Goal: Task Accomplishment & Management: Use online tool/utility

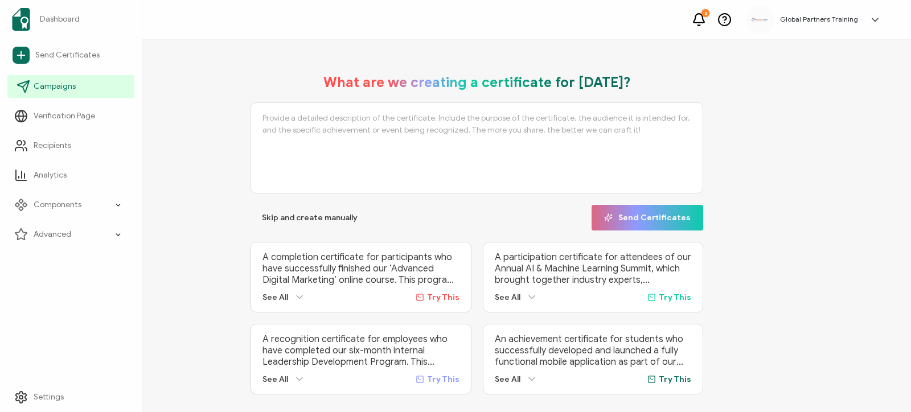
click at [60, 85] on span "Campaigns" at bounding box center [55, 86] width 42 height 11
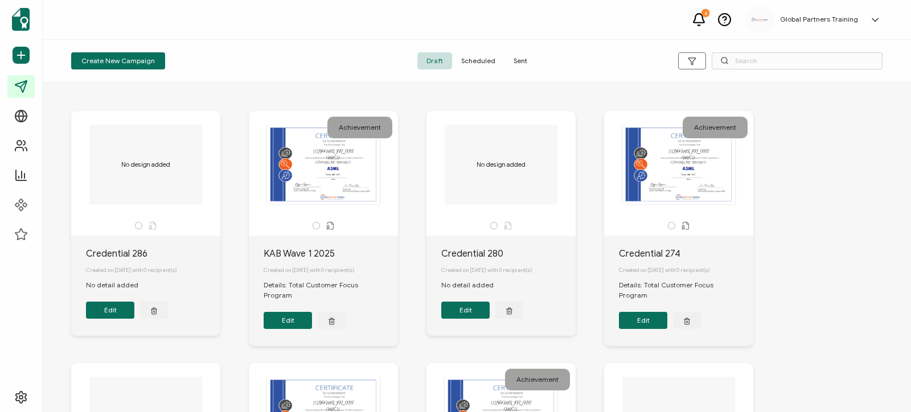
click at [515, 67] on span "Sent" at bounding box center [521, 60] width 32 height 17
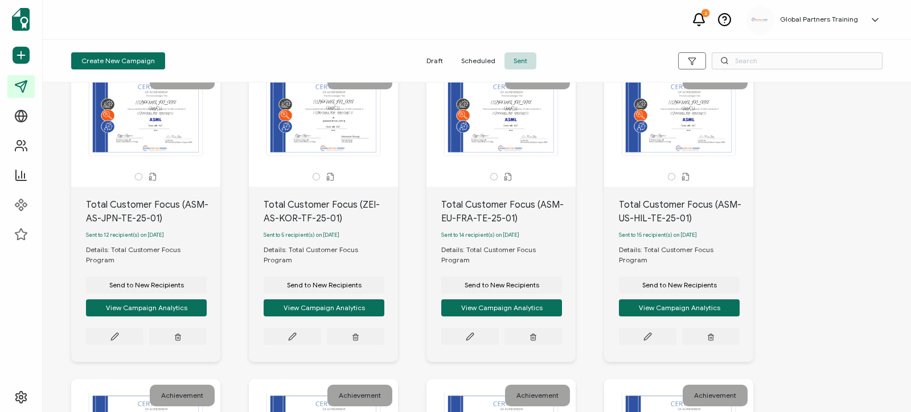
scroll to position [53, 0]
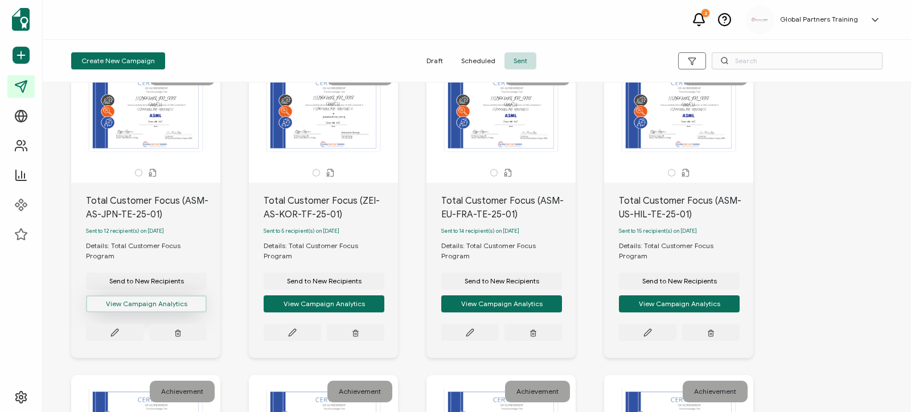
click at [165, 297] on button "View Campaign Analytics" at bounding box center [146, 304] width 121 height 17
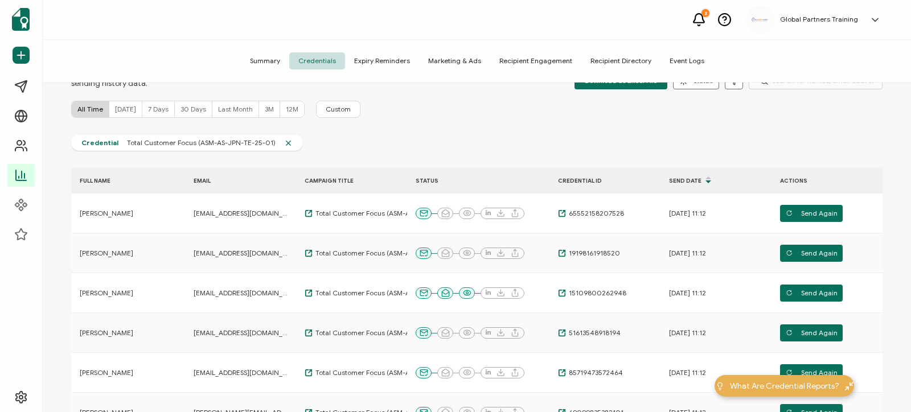
scroll to position [70, 0]
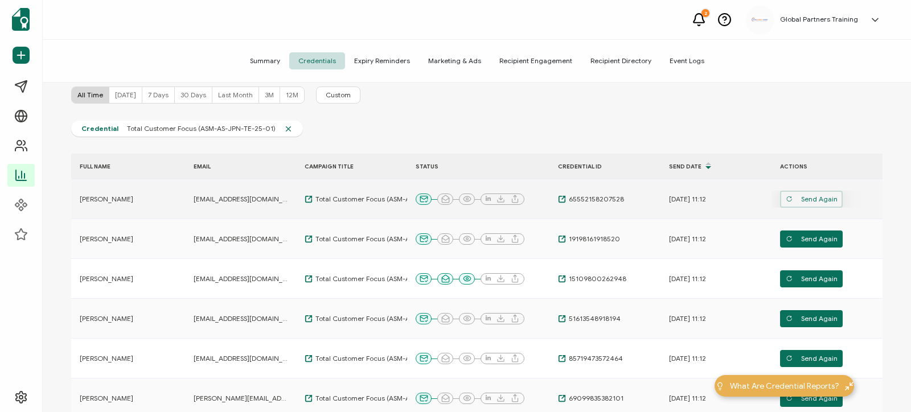
click at [808, 200] on span "Send Again" at bounding box center [812, 199] width 52 height 17
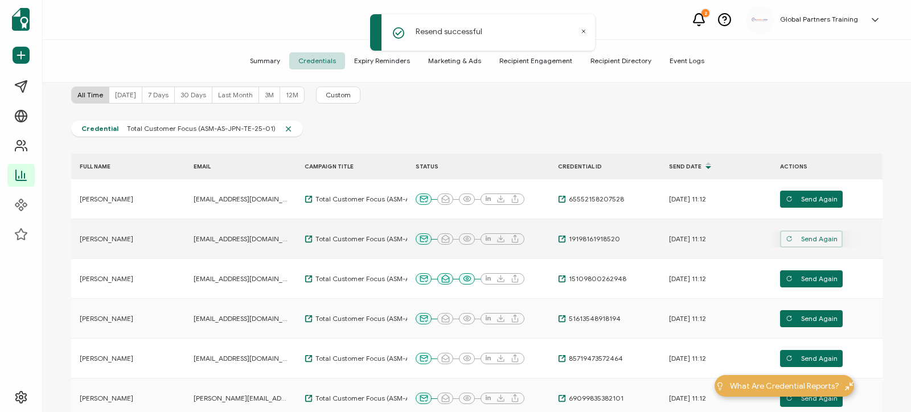
click at [808, 236] on span "Send Again" at bounding box center [812, 239] width 52 height 17
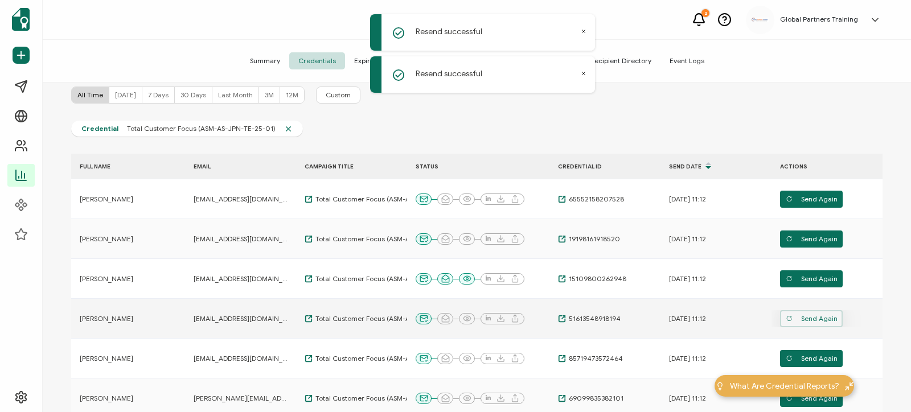
click at [807, 323] on span "Send Again" at bounding box center [812, 318] width 52 height 17
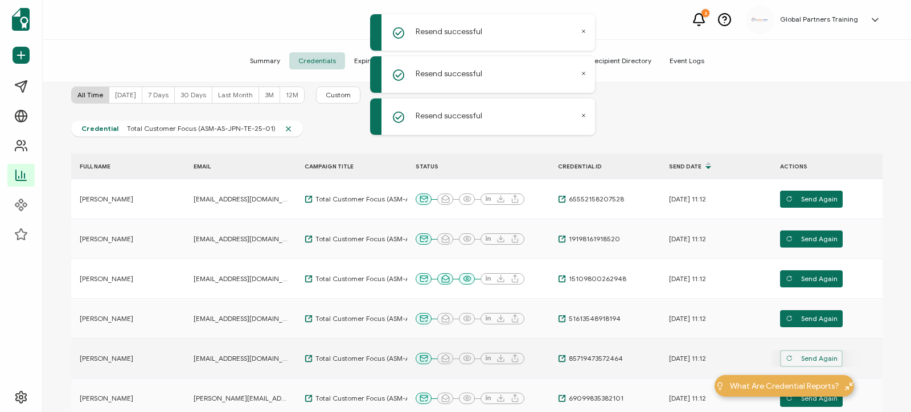
click at [808, 359] on span "Send Again" at bounding box center [812, 358] width 52 height 17
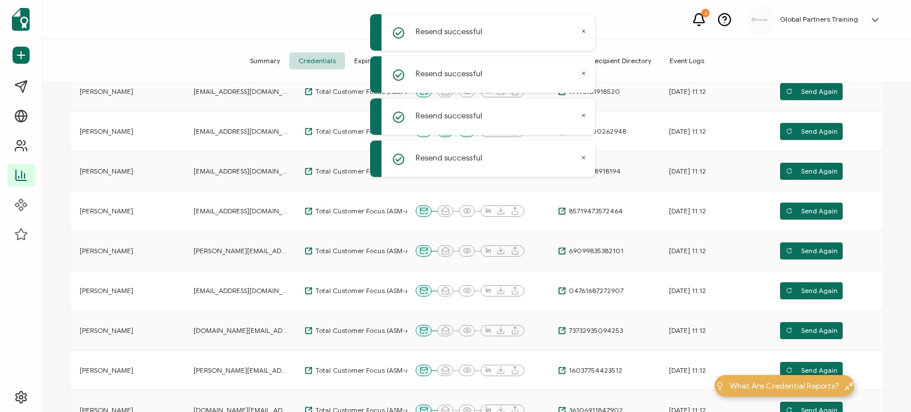
scroll to position [219, 0]
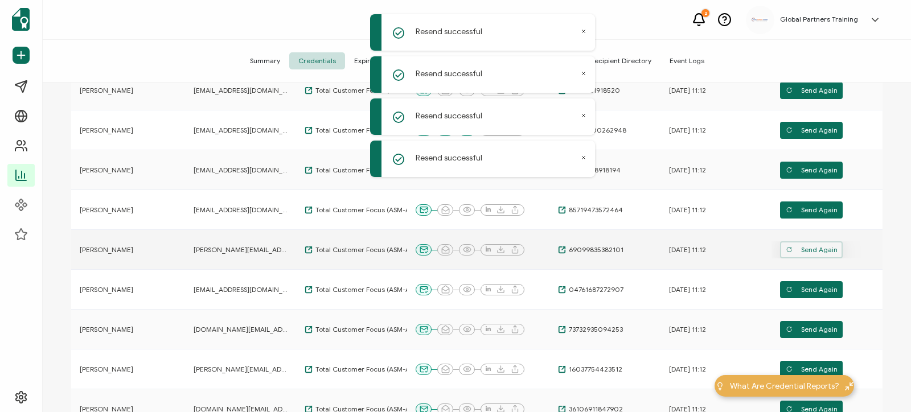
click at [792, 253] on icon "button" at bounding box center [789, 250] width 7 height 7
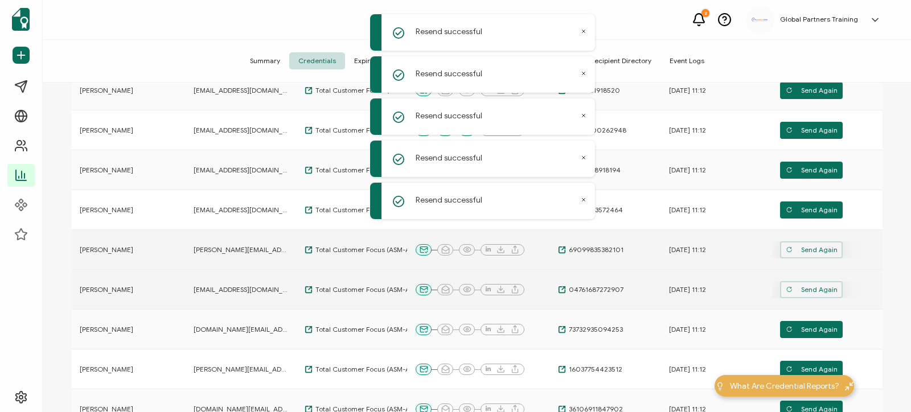
click at [805, 291] on span "Send Again" at bounding box center [812, 289] width 52 height 17
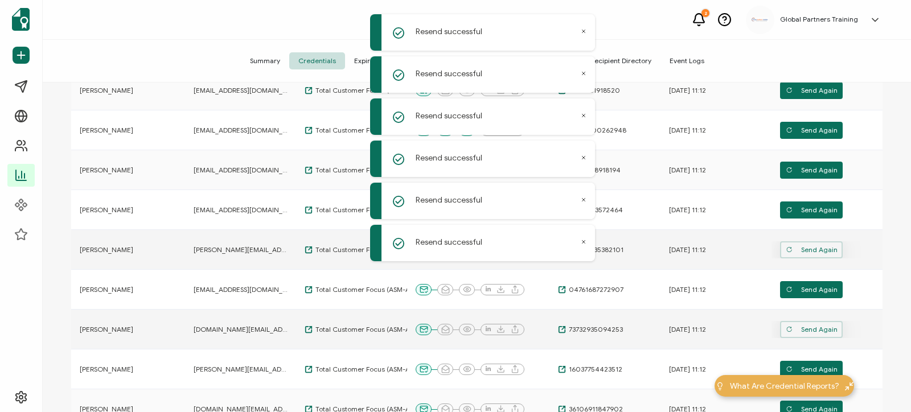
drag, startPoint x: 808, startPoint y: 327, endPoint x: 886, endPoint y: 260, distance: 102.6
click at [809, 327] on span "Send Again" at bounding box center [812, 329] width 52 height 17
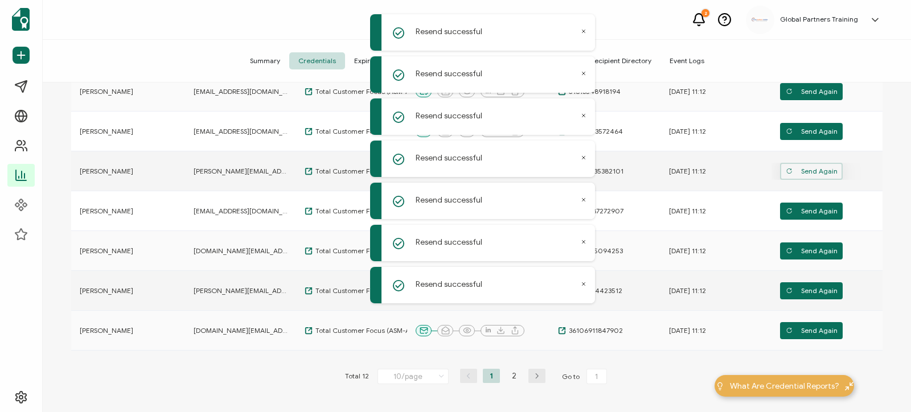
scroll to position [298, 0]
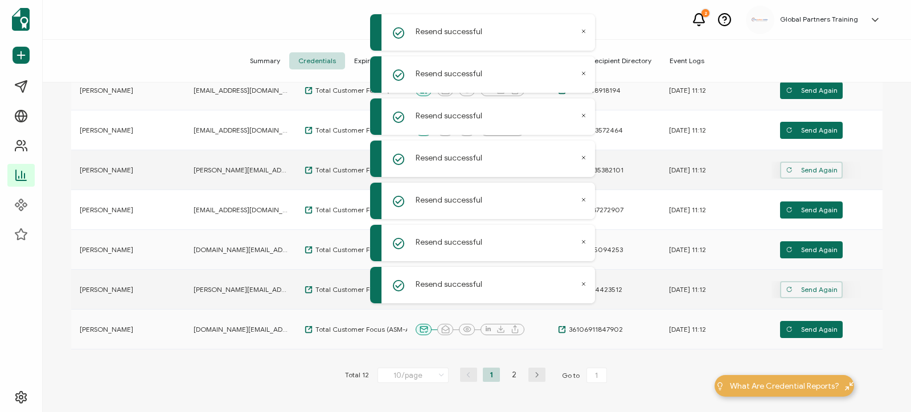
click at [820, 296] on span "Send Again" at bounding box center [812, 289] width 52 height 17
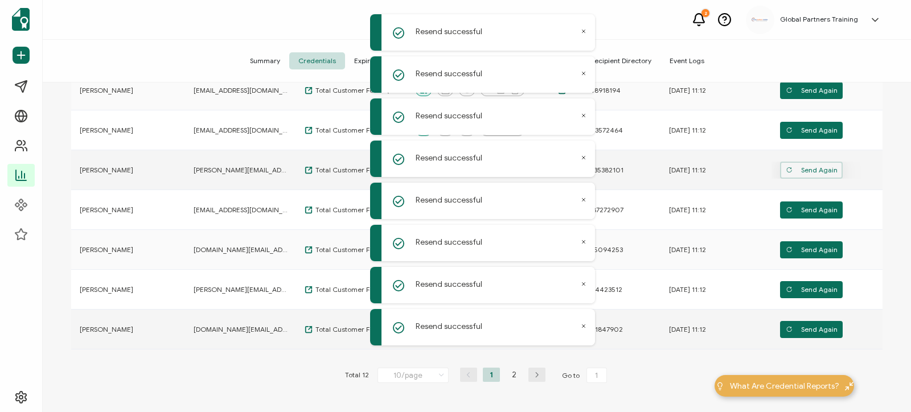
click at [816, 317] on td "Send Again" at bounding box center [827, 330] width 111 height 40
drag, startPoint x: 795, startPoint y: 327, endPoint x: 625, endPoint y: 366, distance: 173.7
click at [778, 333] on div "Send Again" at bounding box center [827, 329] width 111 height 17
click at [514, 372] on li "2" at bounding box center [514, 375] width 17 height 14
type input "2"
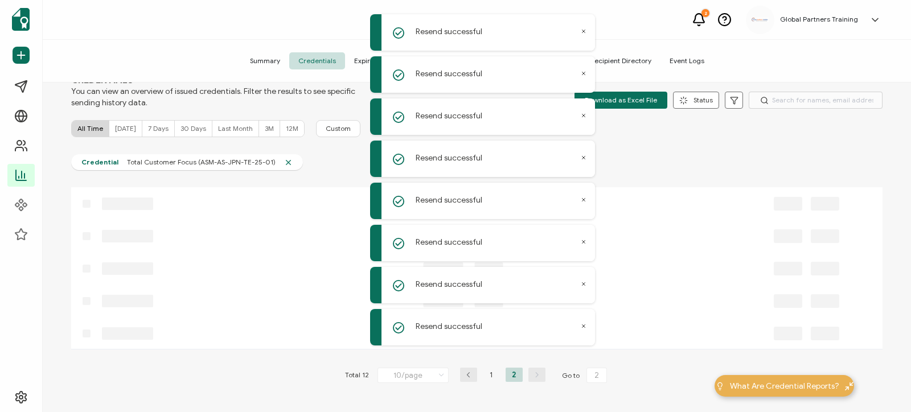
scroll to position [0, 0]
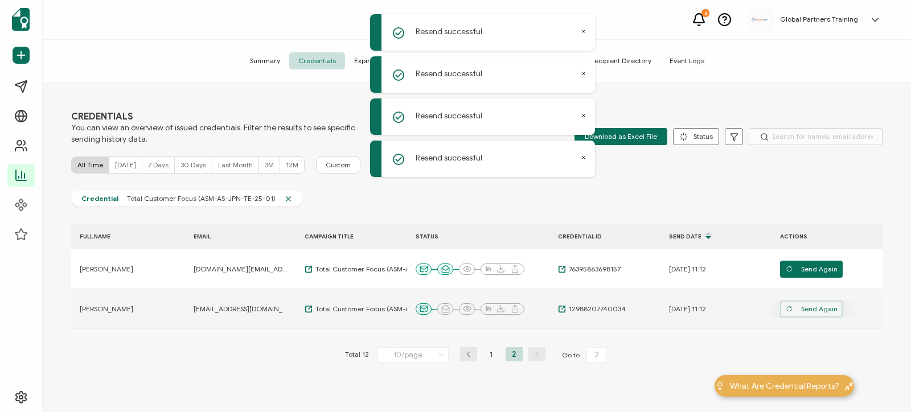
click at [820, 307] on span "Send Again" at bounding box center [812, 309] width 52 height 17
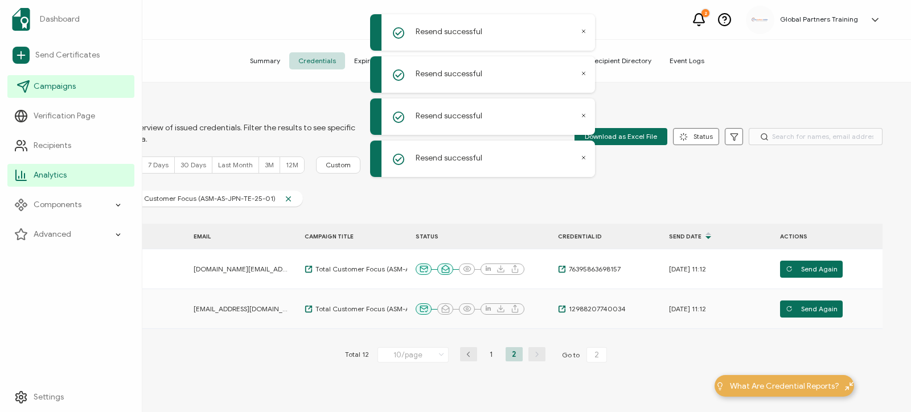
click at [64, 87] on span "Campaigns" at bounding box center [55, 86] width 42 height 11
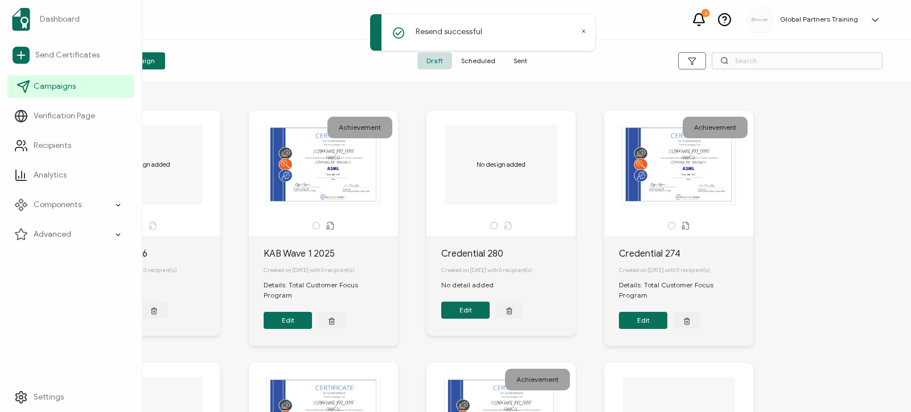
click at [60, 89] on span "Campaigns" at bounding box center [55, 86] width 42 height 11
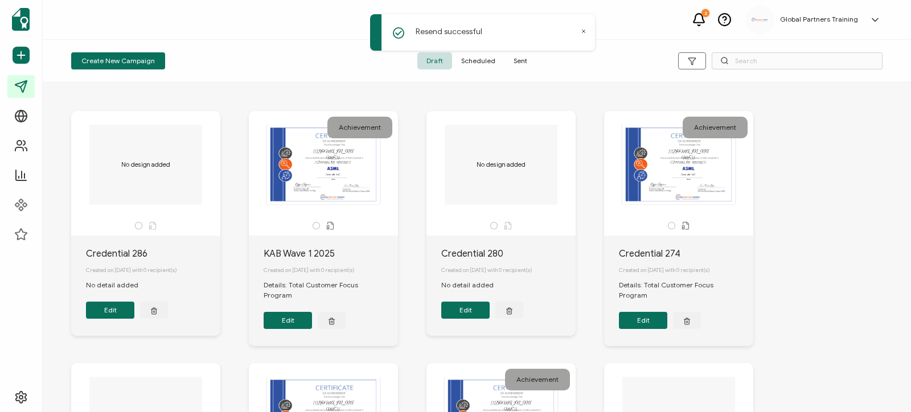
click at [256, 51] on div "Create New Campaign Draft Scheduled Sent" at bounding box center [477, 61] width 869 height 43
click at [521, 64] on span "Sent" at bounding box center [521, 60] width 32 height 17
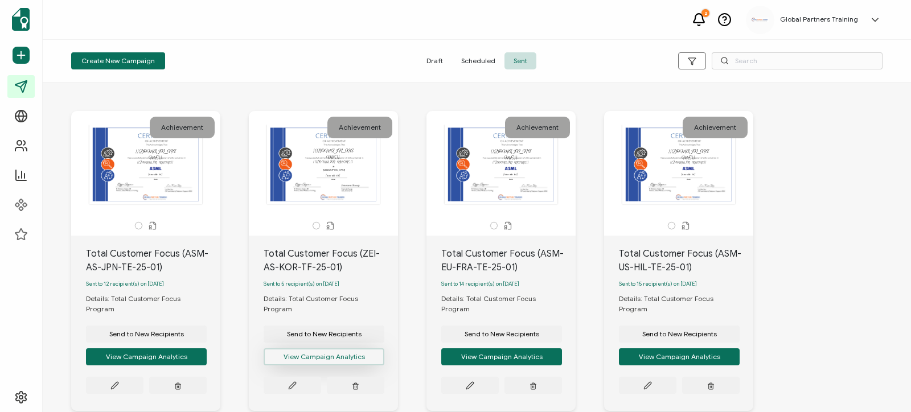
click at [334, 350] on button "View Campaign Analytics" at bounding box center [324, 357] width 121 height 17
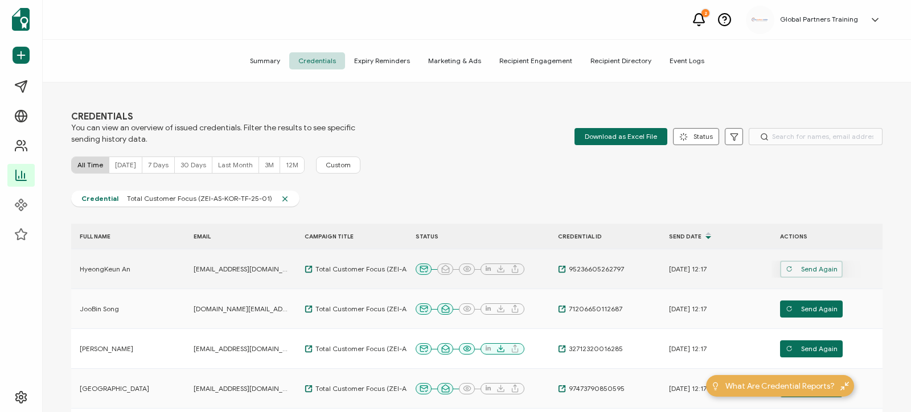
click at [824, 273] on span "Send Again" at bounding box center [812, 269] width 52 height 17
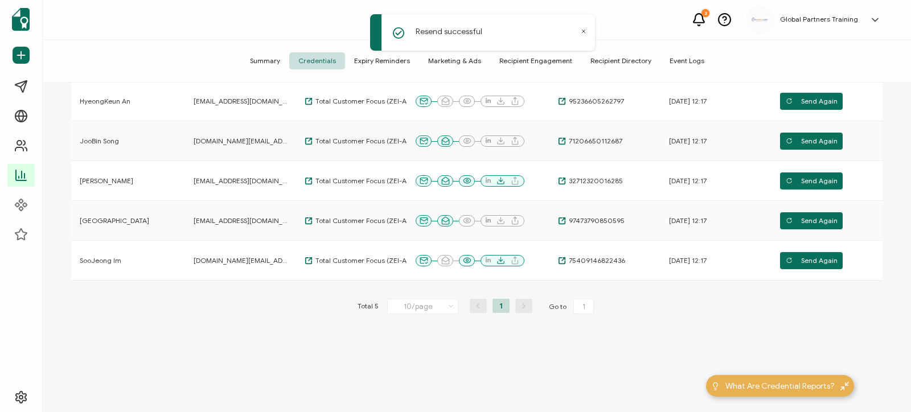
scroll to position [179, 0]
